Goal: Task Accomplishment & Management: Manage account settings

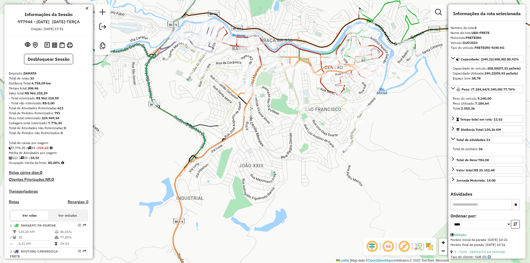
select select "*********"
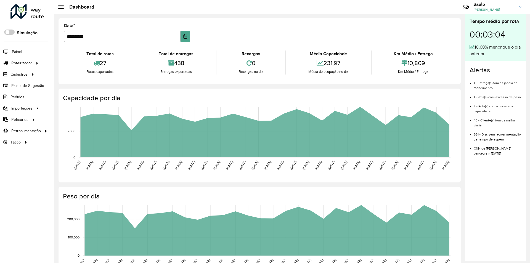
click at [488, 9] on span "[PERSON_NAME]" at bounding box center [494, 9] width 41 height 5
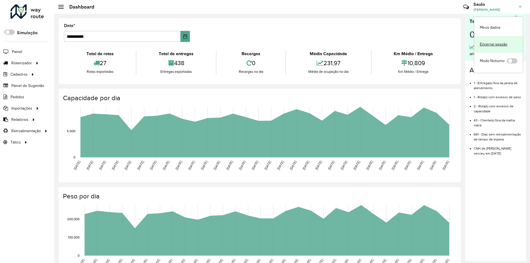
click at [494, 44] on link "Encerrar sessão" at bounding box center [499, 44] width 49 height 17
